Goal: Task Accomplishment & Management: Manage account settings

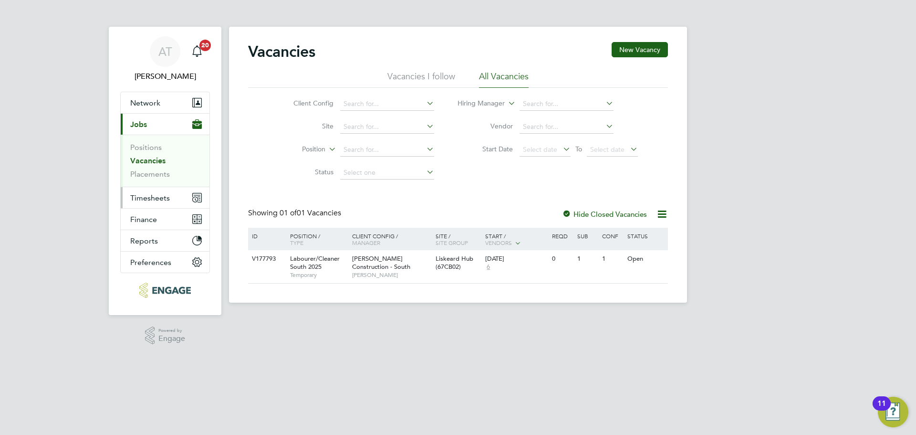
click at [161, 200] on span "Timesheets" at bounding box center [150, 197] width 40 height 9
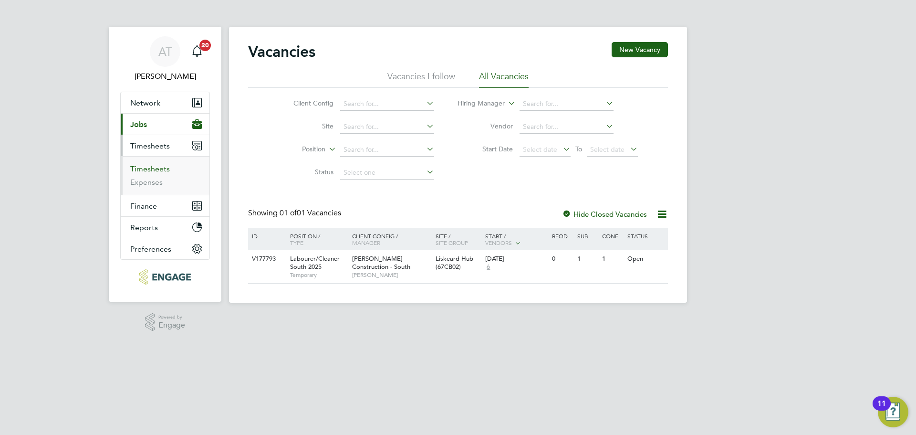
click at [146, 167] on link "Timesheets" at bounding box center [150, 168] width 40 height 9
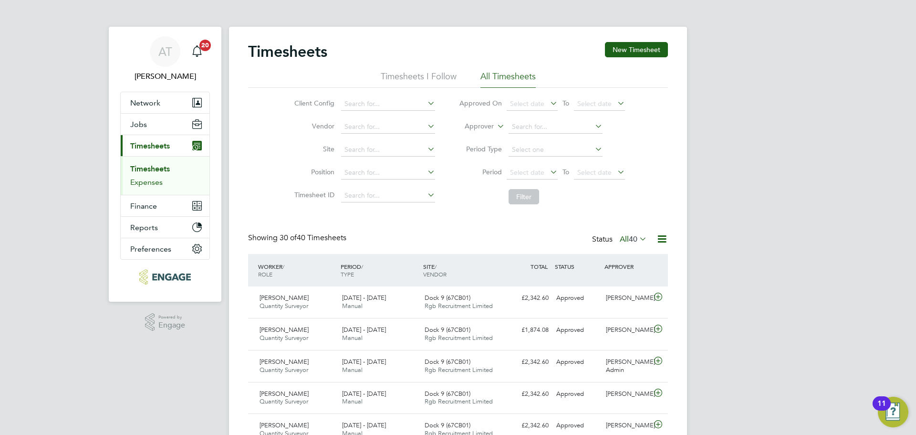
click at [146, 180] on link "Expenses" at bounding box center [146, 181] width 32 height 9
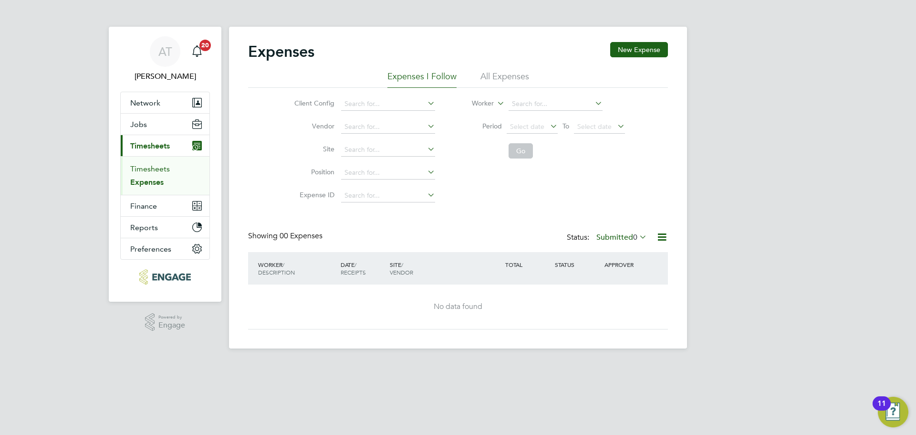
click at [146, 168] on link "Timesheets" at bounding box center [150, 168] width 40 height 9
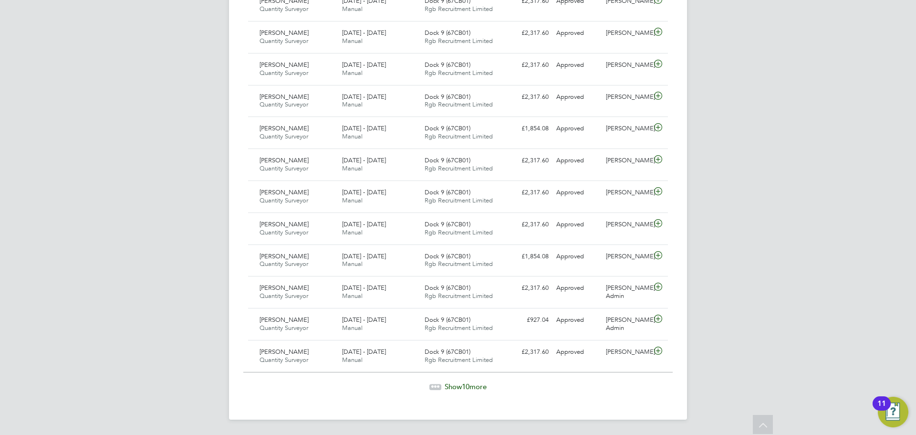
click at [461, 386] on span "Show 10 more" at bounding box center [466, 386] width 42 height 9
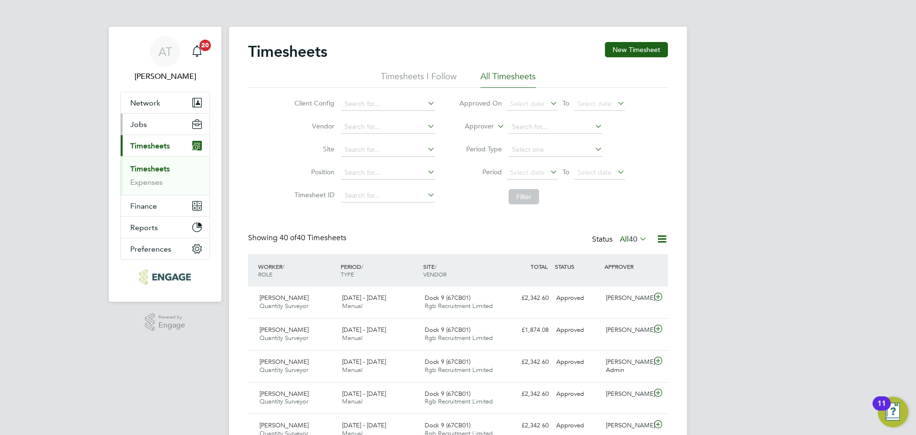
click at [142, 123] on span "Jobs" at bounding box center [138, 124] width 17 height 9
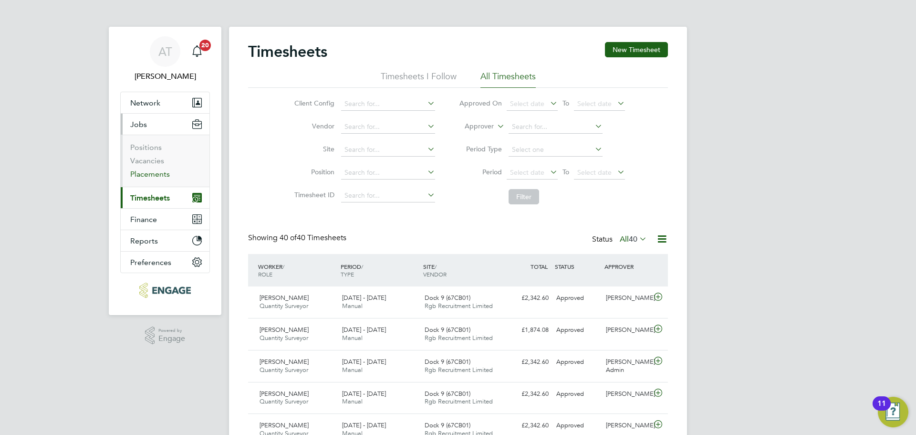
click at [161, 176] on link "Placements" at bounding box center [150, 173] width 40 height 9
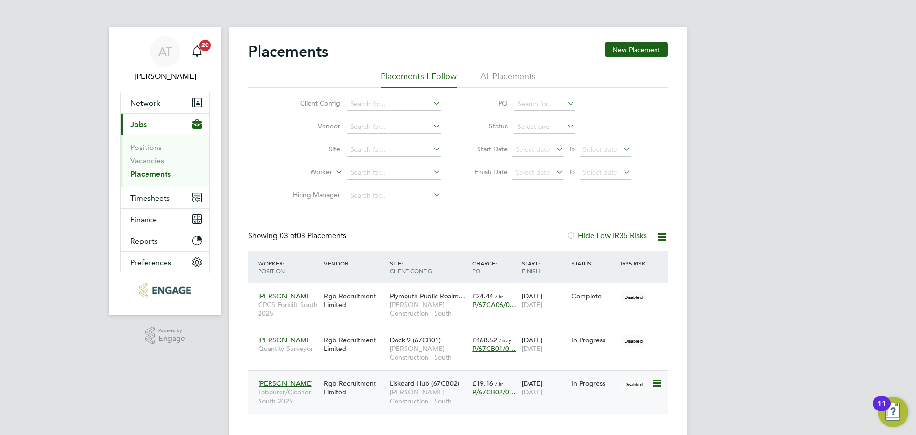
click at [657, 385] on icon at bounding box center [656, 382] width 10 height 11
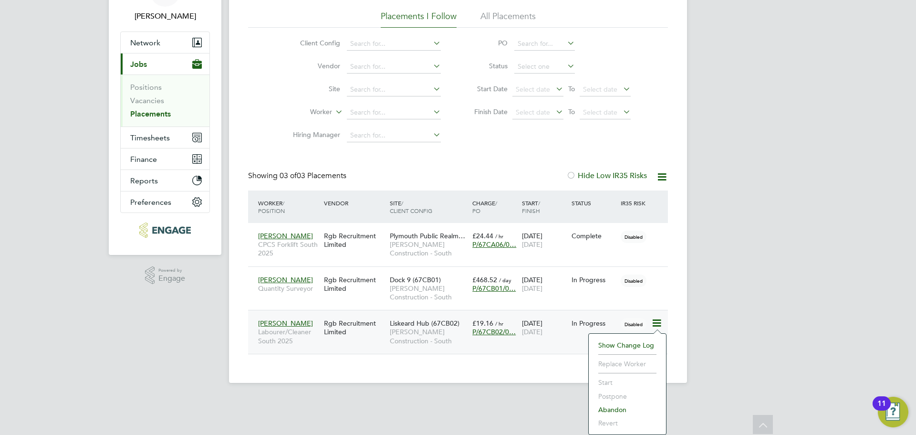
click at [388, 328] on div "Liskeard Hub (67CB02) Morgan Sindall Construction - South" at bounding box center [428, 332] width 83 height 36
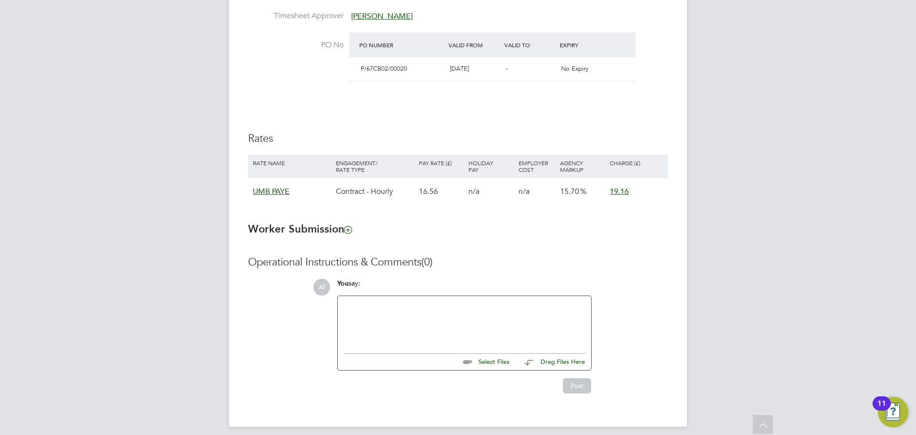
scroll to position [497, 0]
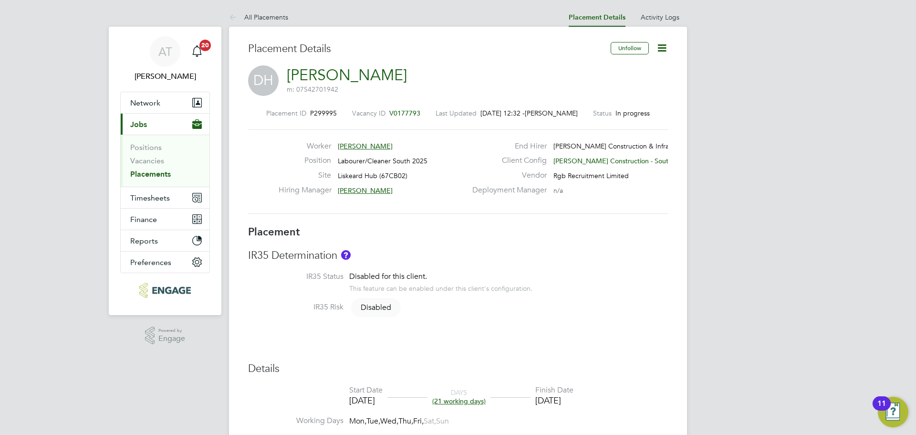
click at [659, 52] on icon at bounding box center [662, 48] width 12 height 12
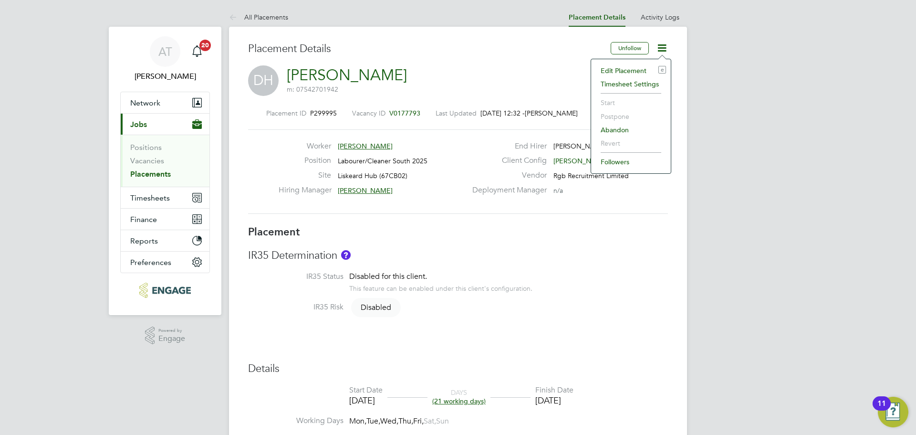
click at [638, 82] on li "Timesheet Settings" at bounding box center [631, 83] width 70 height 13
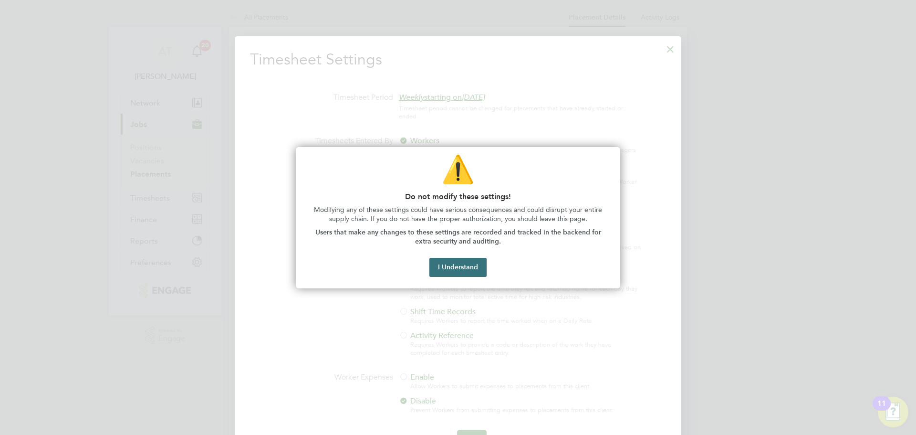
click at [470, 263] on button "I Understand" at bounding box center [457, 267] width 57 height 19
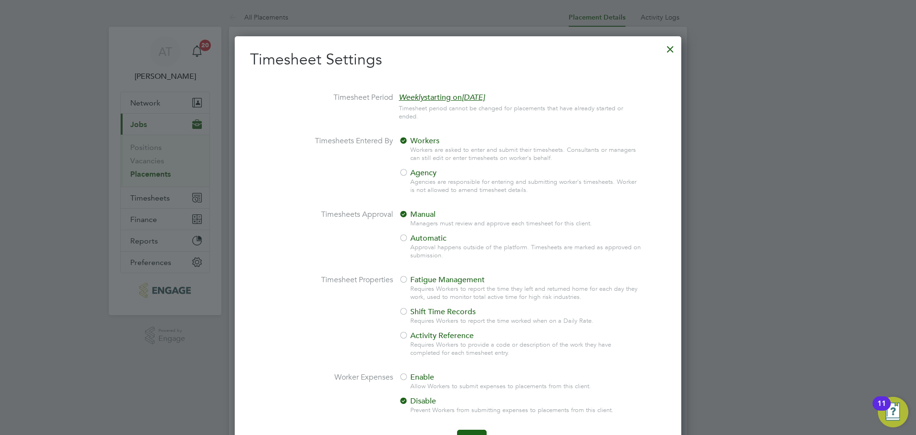
click at [404, 171] on div at bounding box center [404, 173] width 10 height 10
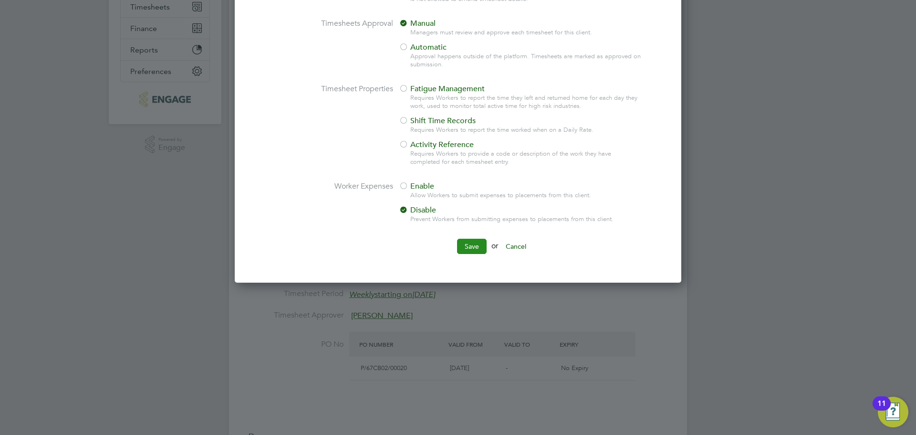
click at [470, 244] on button "Save" at bounding box center [472, 246] width 30 height 15
